Goal: Communication & Community: Answer question/provide support

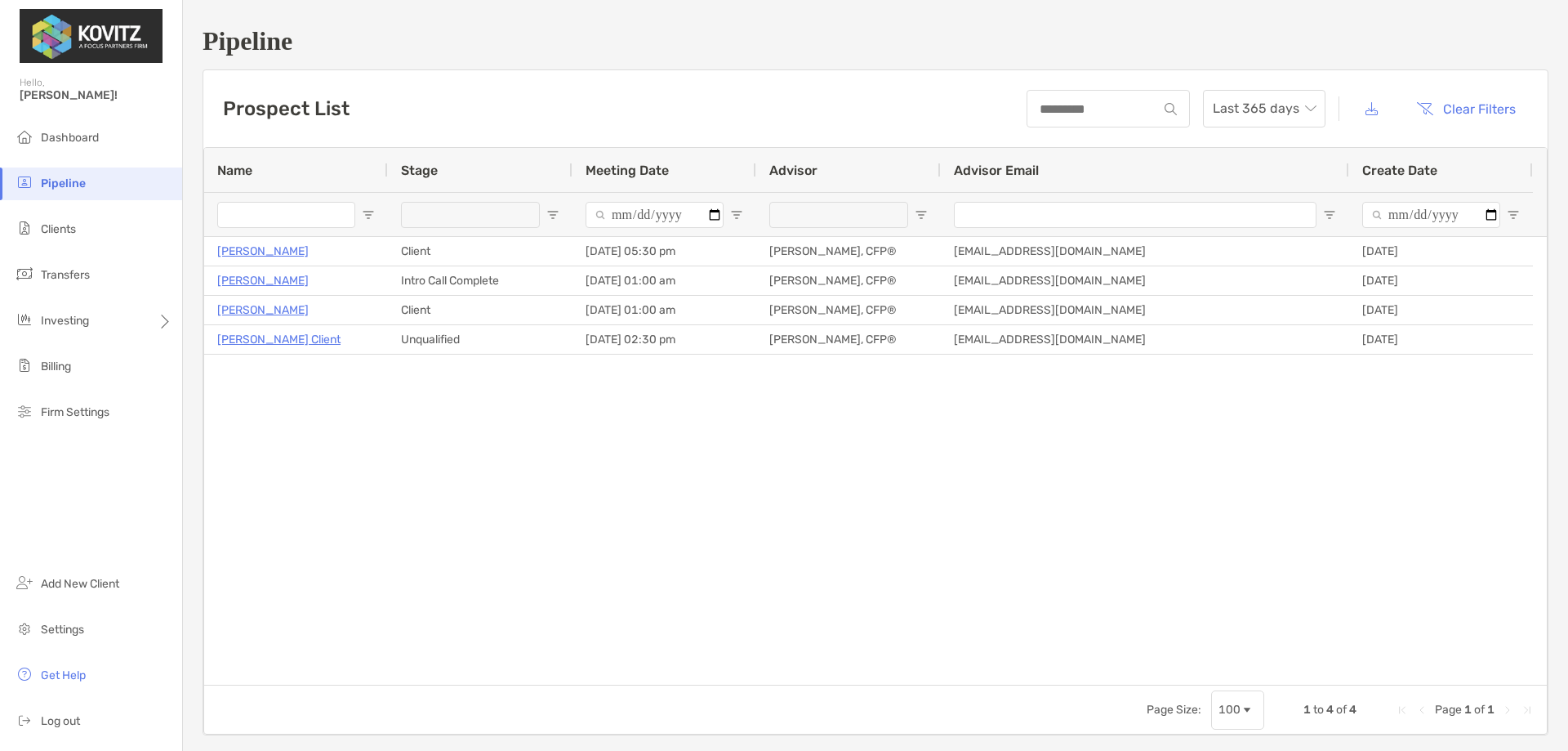
click at [59, 142] on span "Dashboard" at bounding box center [69, 137] width 58 height 14
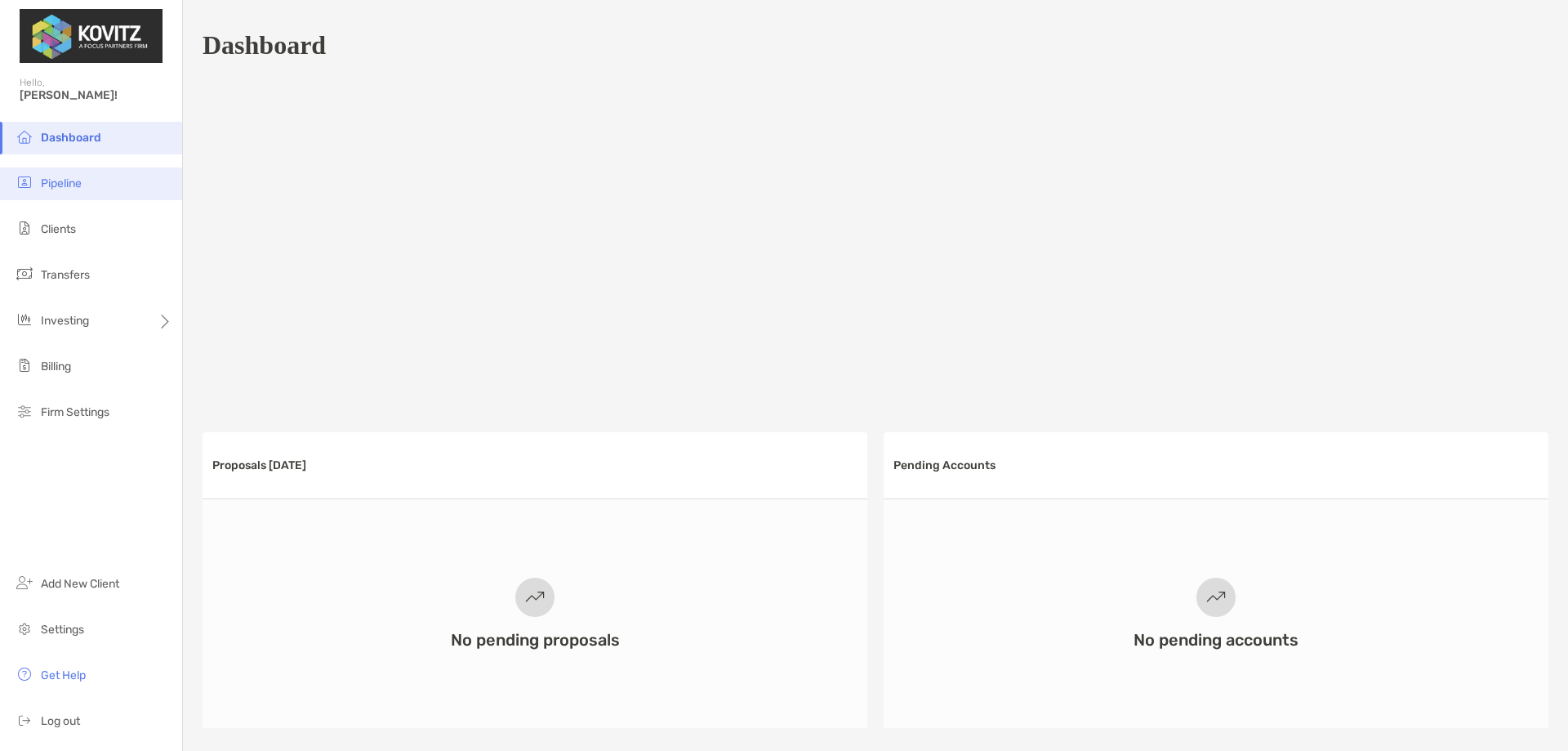
click at [67, 185] on span "Pipeline" at bounding box center [60, 183] width 41 height 14
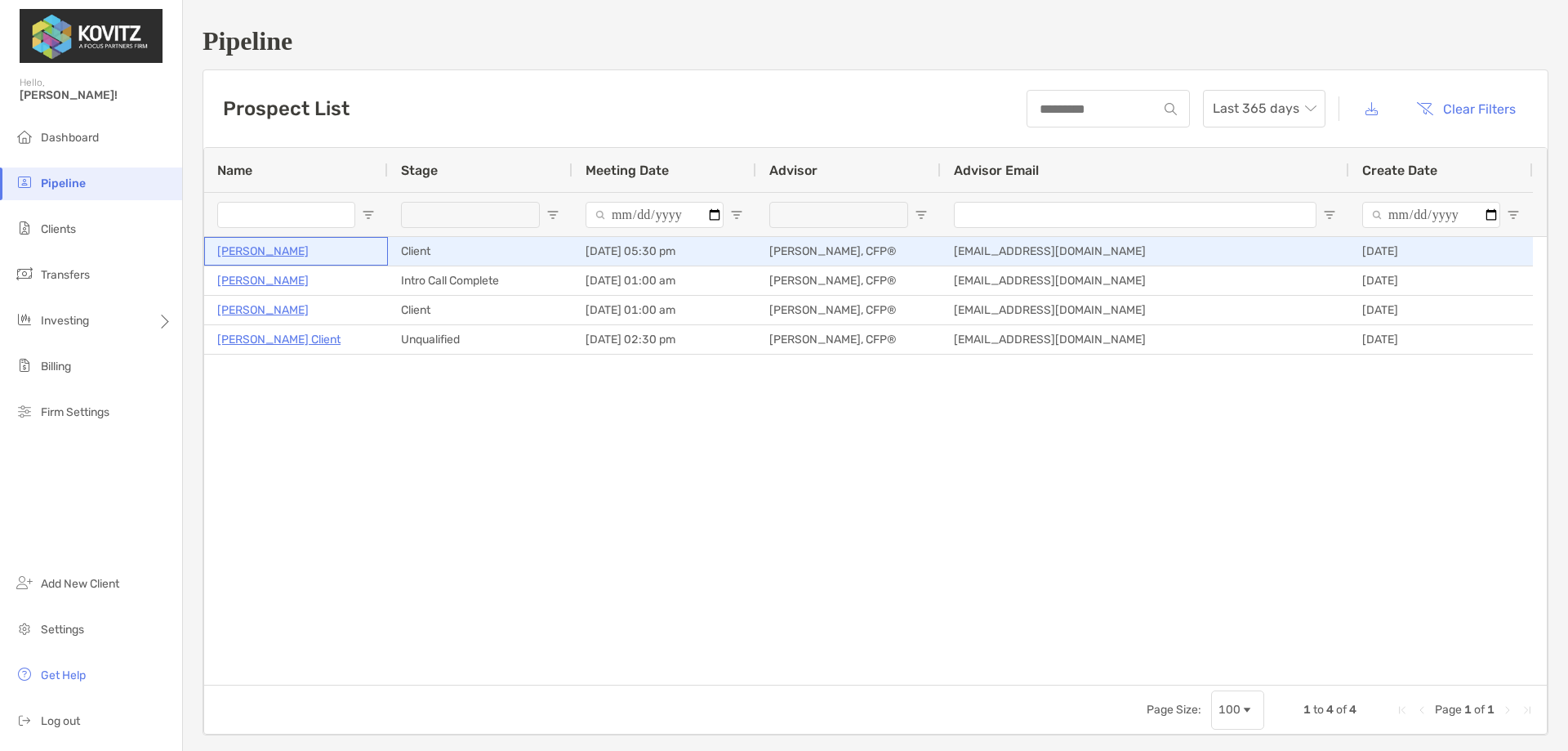
click at [263, 250] on p "[PERSON_NAME]" at bounding box center [263, 251] width 92 height 21
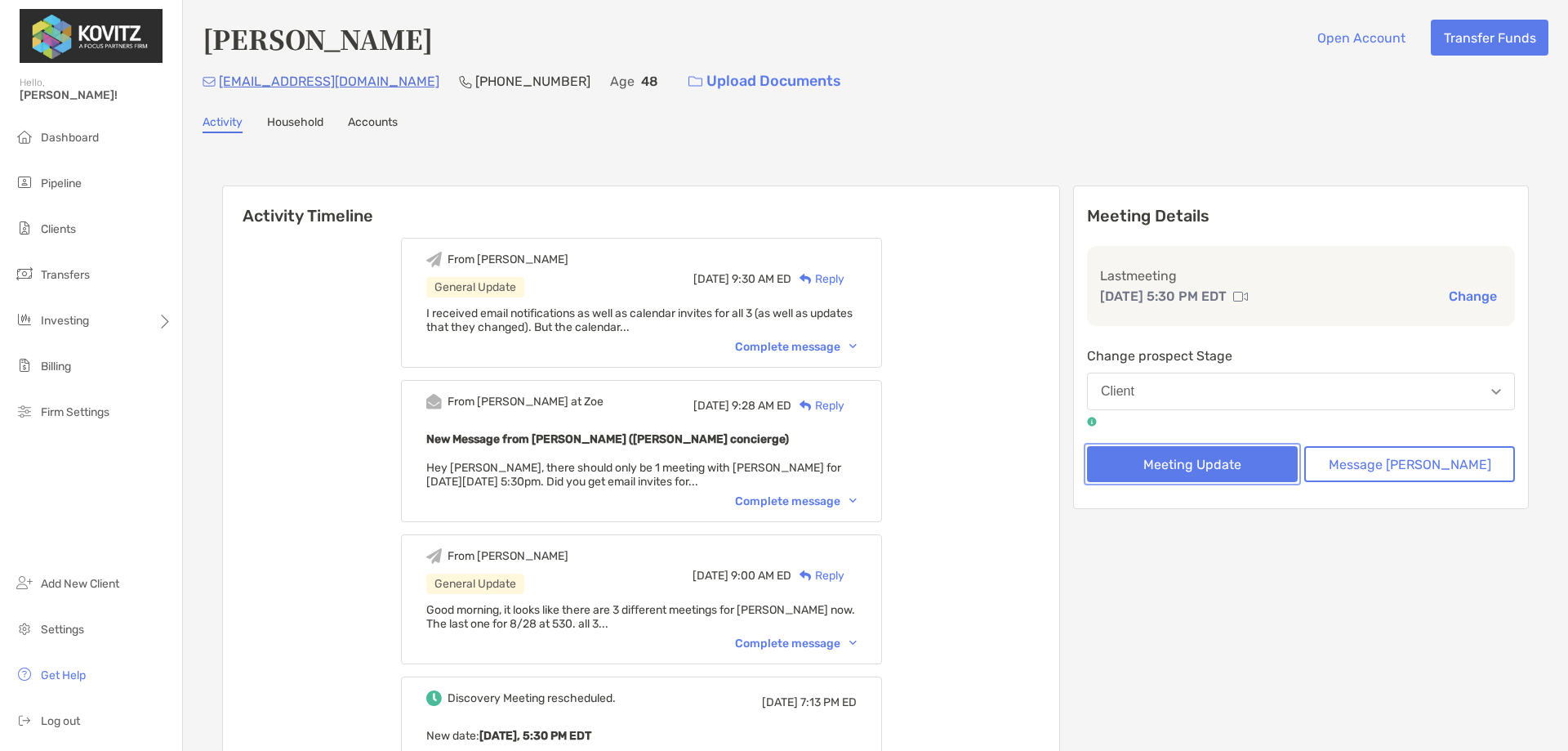
click at [1210, 465] on button "Meeting Update" at bounding box center [1193, 464] width 211 height 36
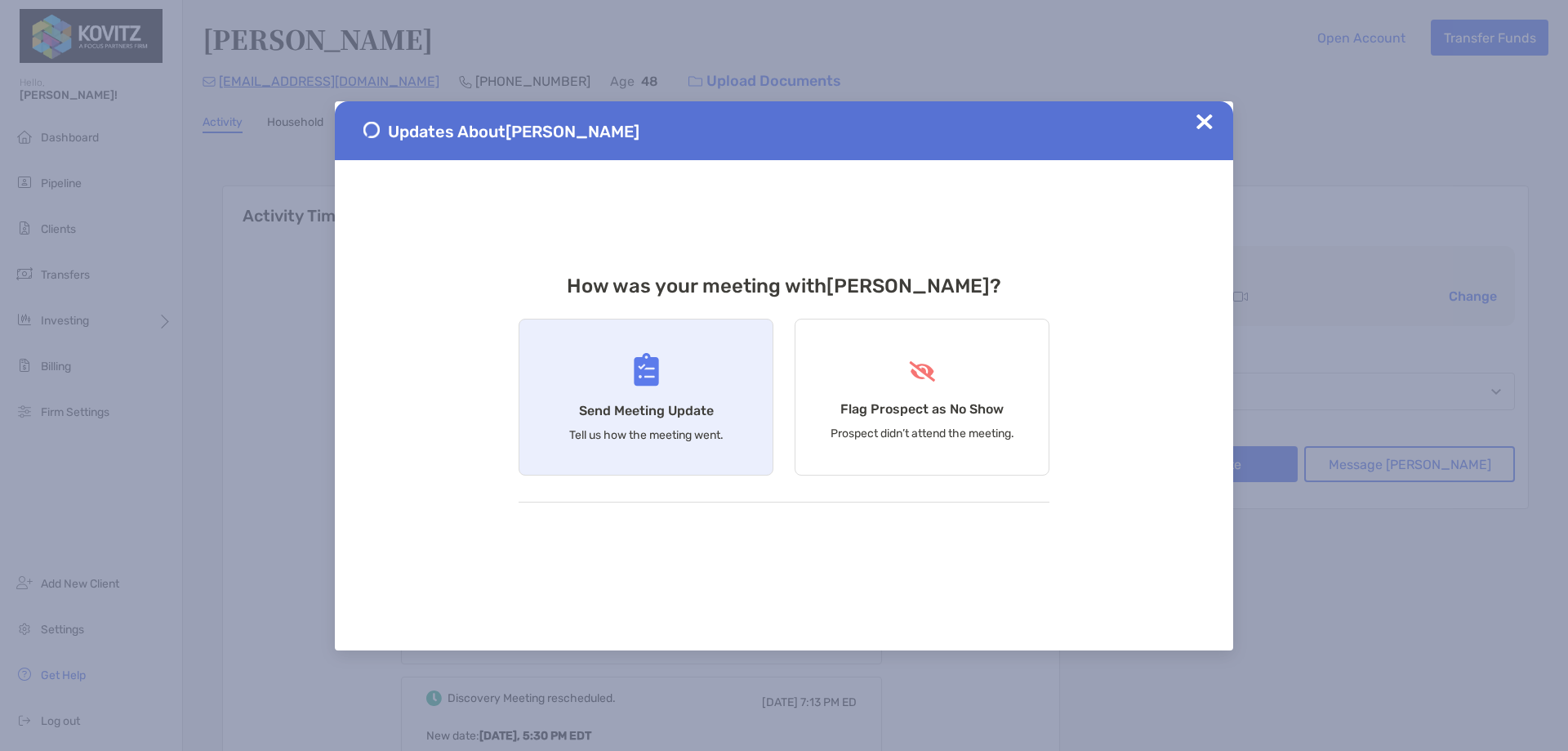
click at [638, 394] on div "Send Meeting Update Tell us how the meeting went." at bounding box center [645, 398] width 255 height 157
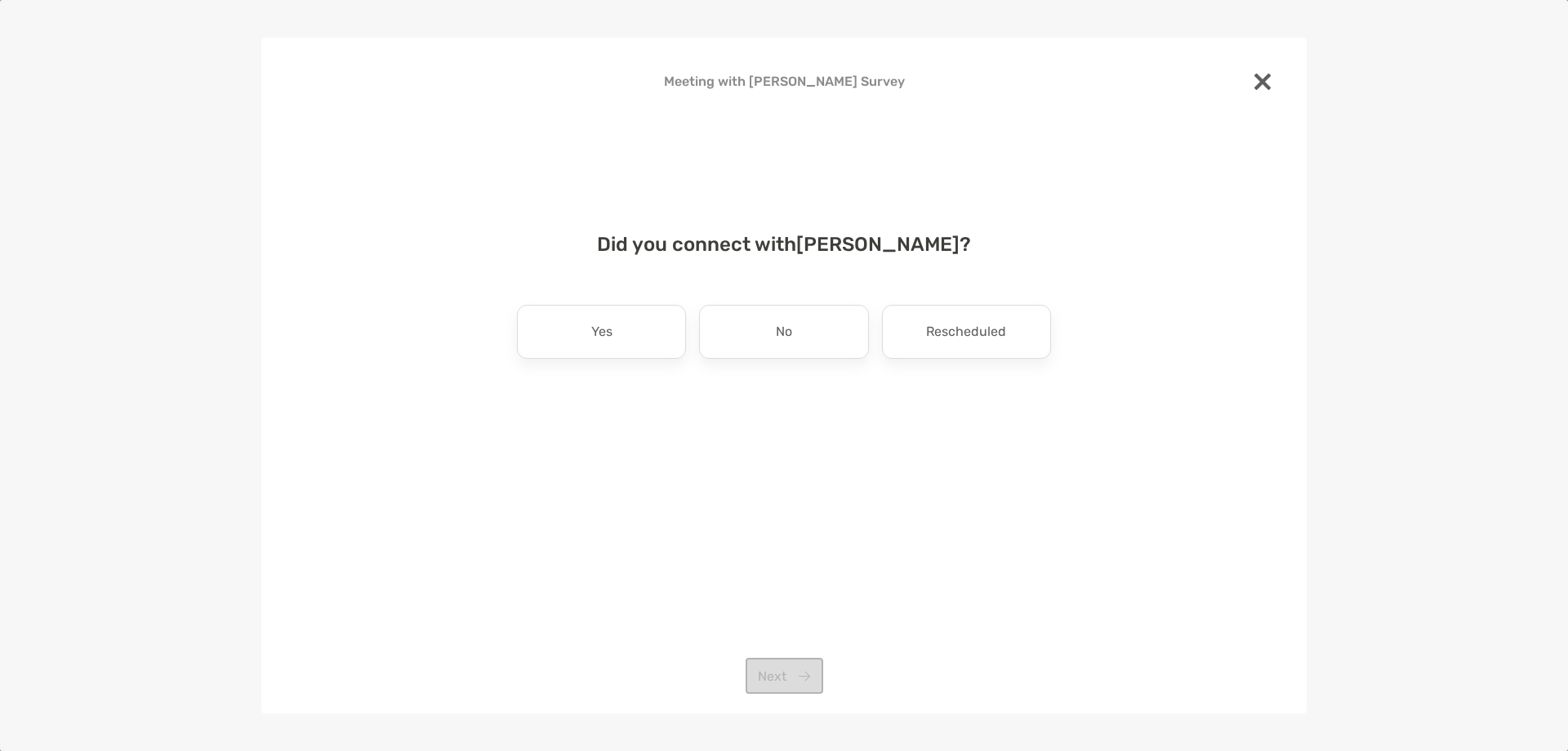
click at [1267, 85] on img at bounding box center [1262, 81] width 16 height 16
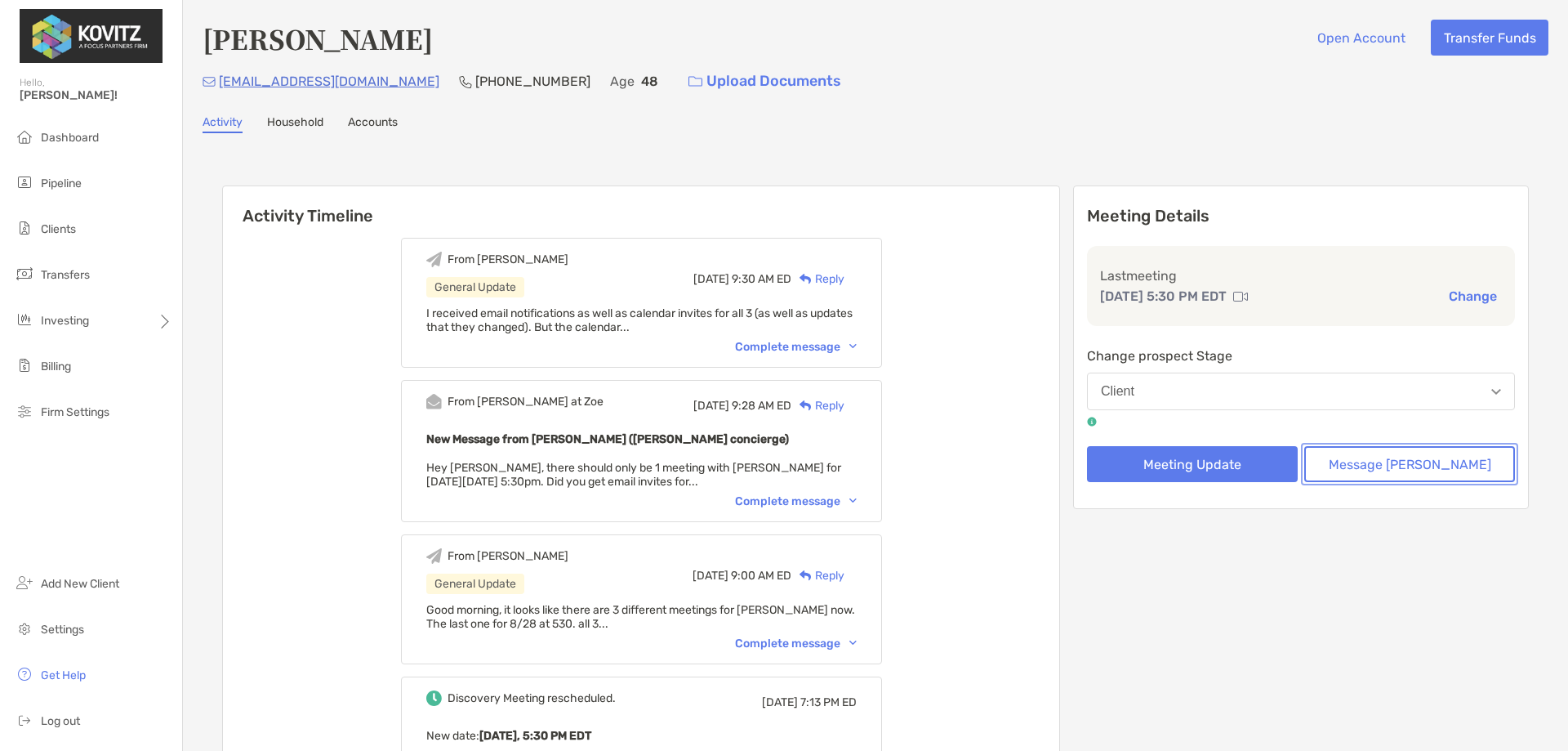
click at [1390, 449] on button "Message Zoe" at bounding box center [1410, 464] width 211 height 36
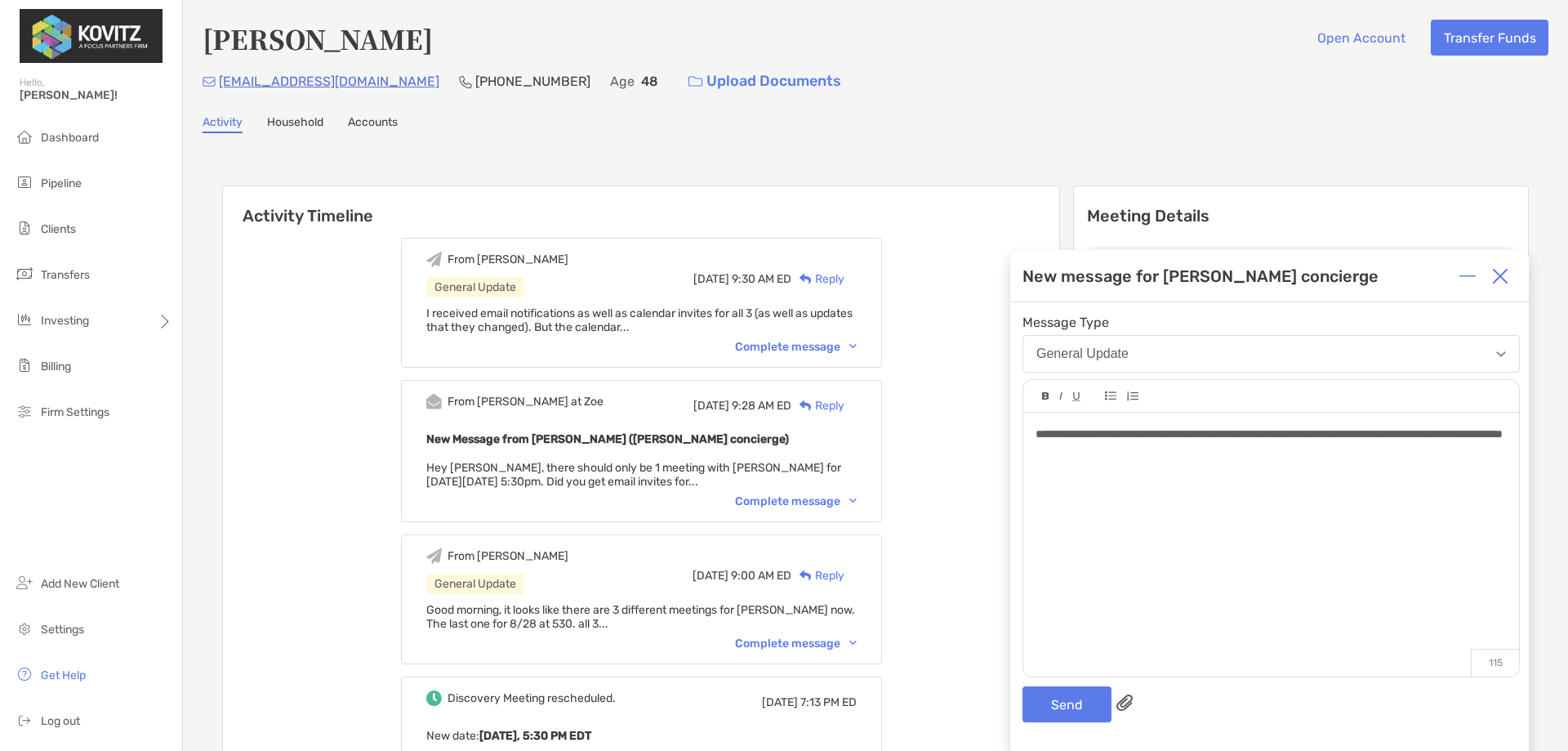
click at [1285, 463] on div "**********" at bounding box center [1272, 537] width 496 height 248
click at [1065, 697] on button "Send" at bounding box center [1067, 704] width 89 height 36
